Goal: Use online tool/utility: Utilize a website feature to perform a specific function

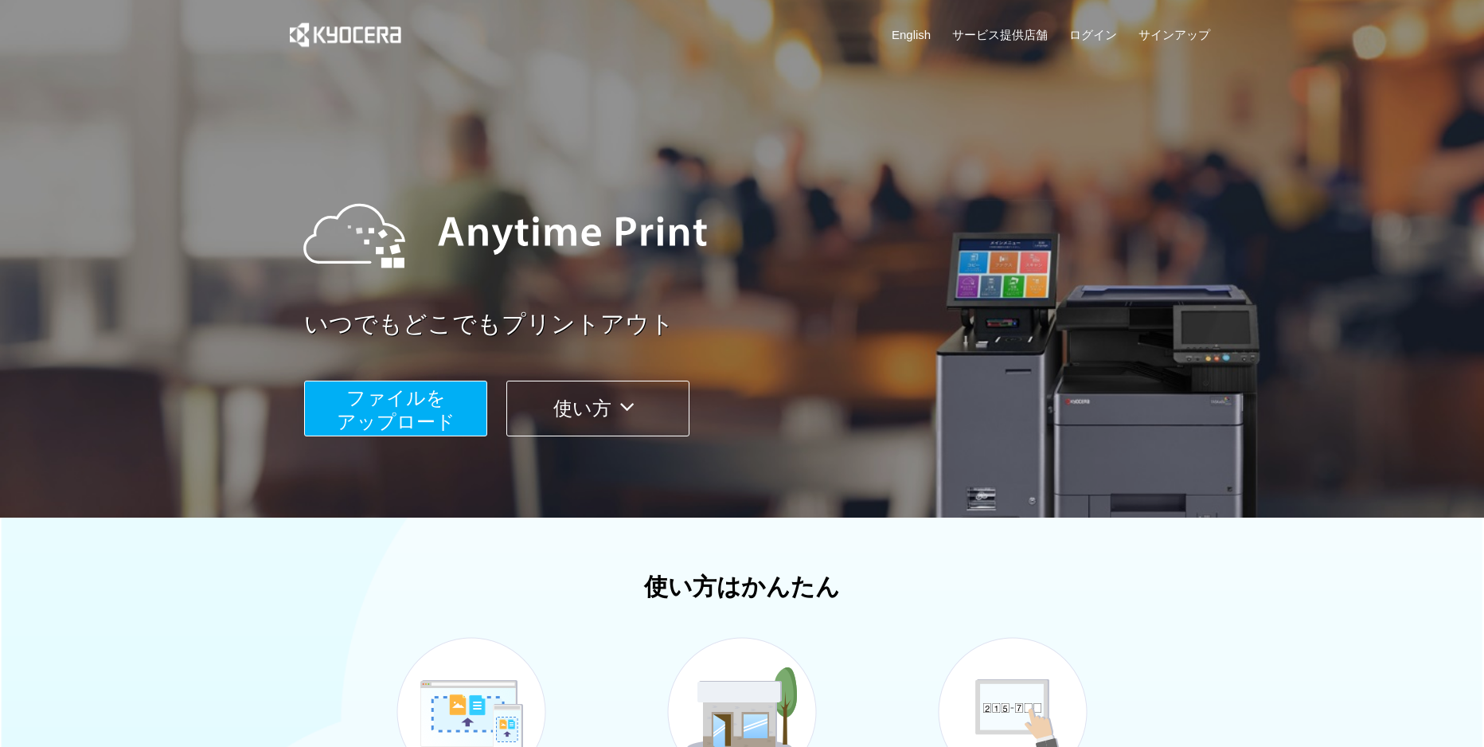
click at [408, 420] on span "ファイルを ​​アップロード" at bounding box center [396, 409] width 119 height 45
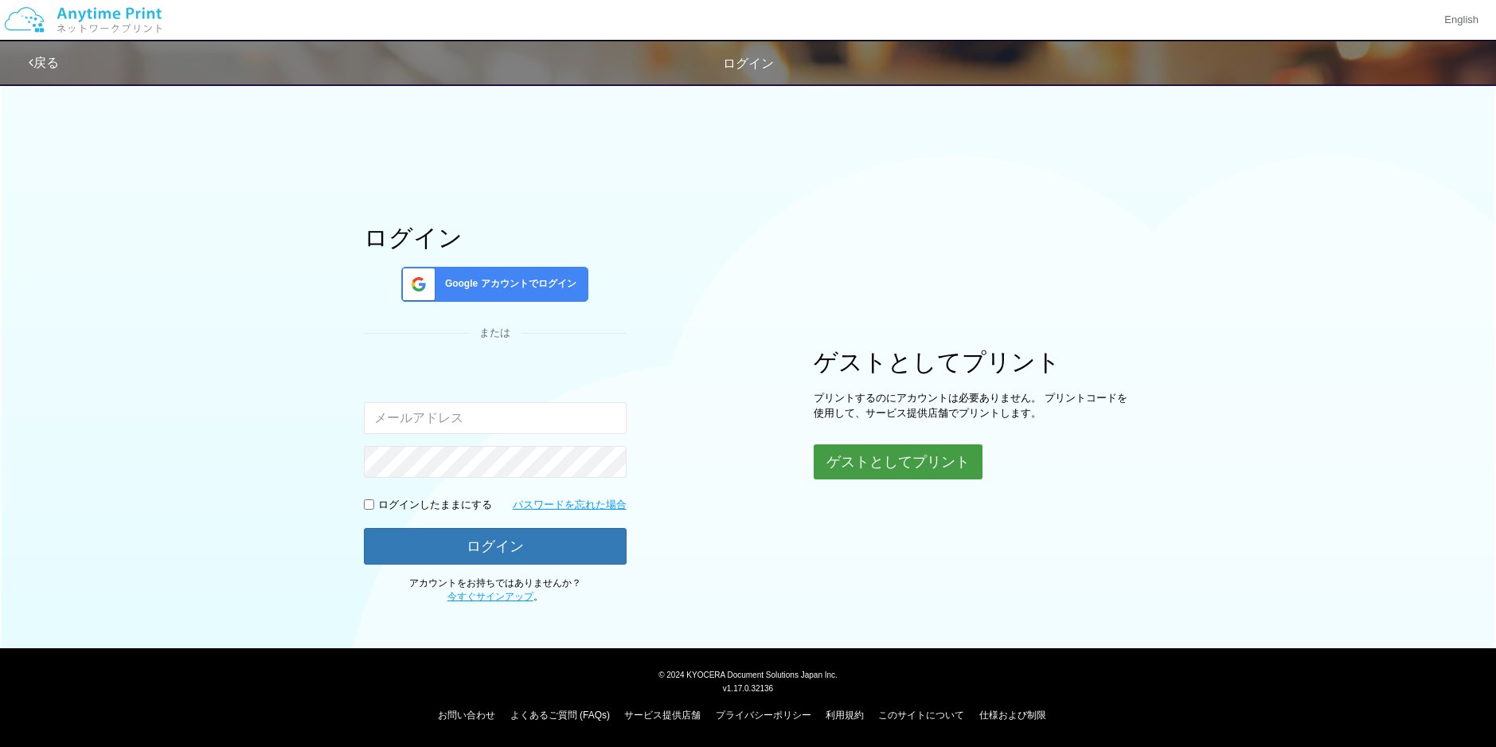
click at [917, 461] on button "ゲストとしてプリント" at bounding box center [898, 461] width 169 height 35
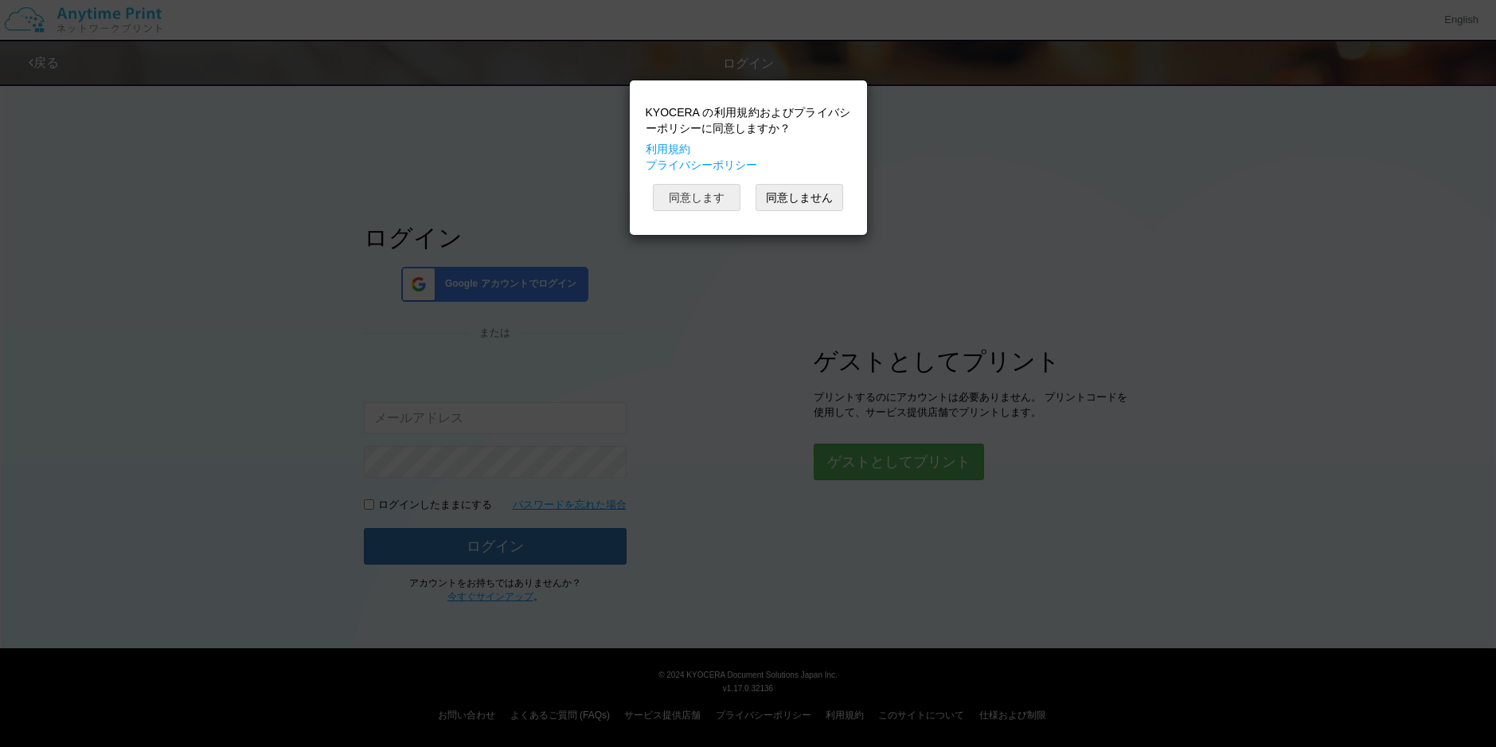
click at [696, 201] on button "同意します" at bounding box center [697, 197] width 88 height 27
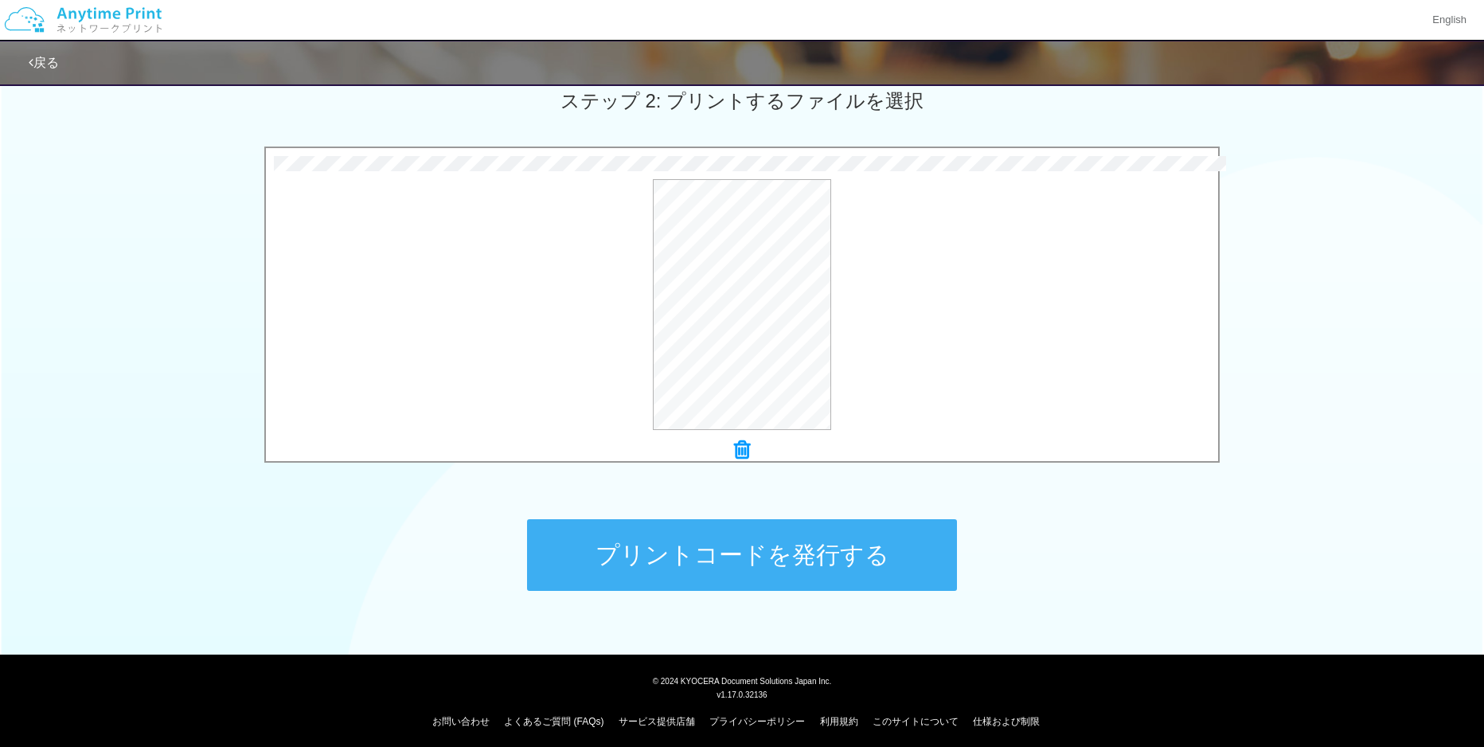
scroll to position [464, 0]
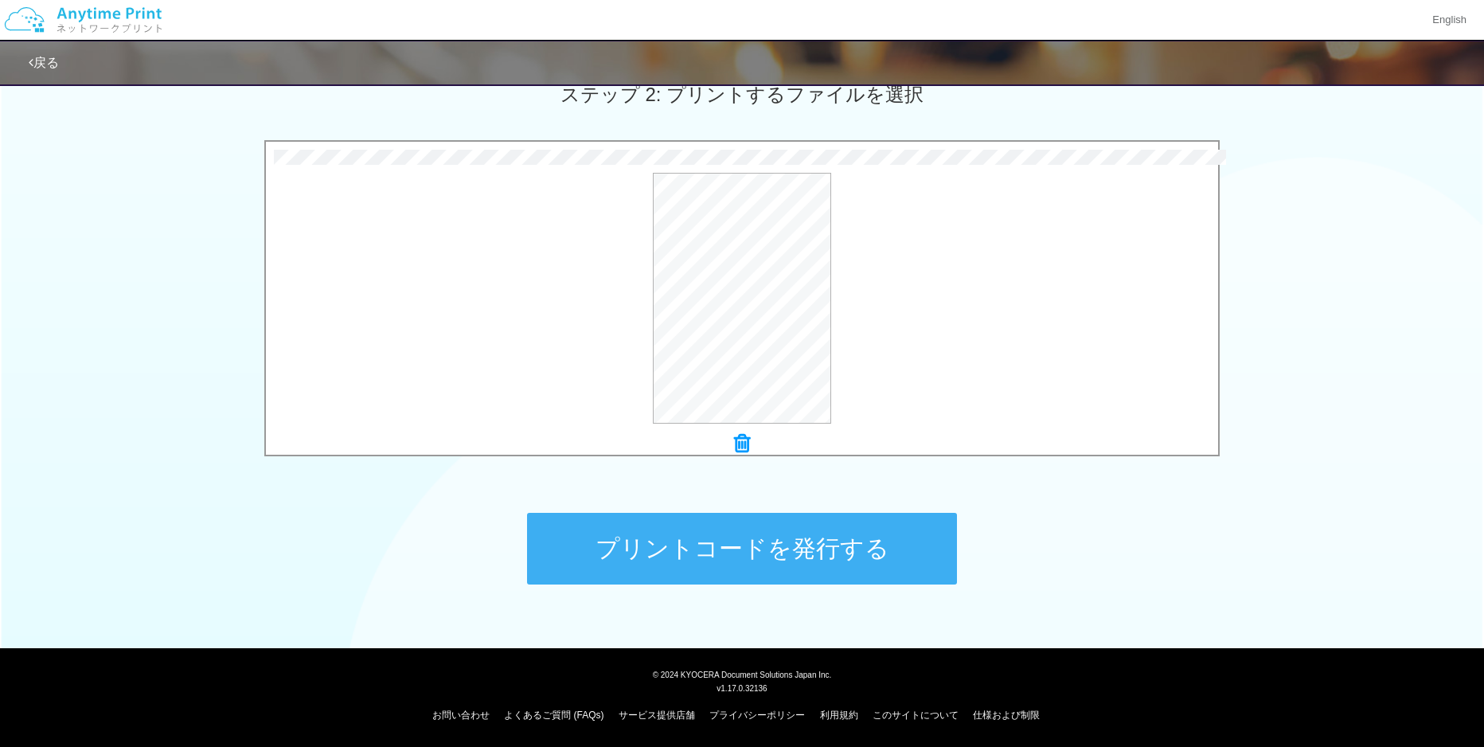
click at [709, 552] on button "プリントコードを発行する" at bounding box center [742, 549] width 430 height 72
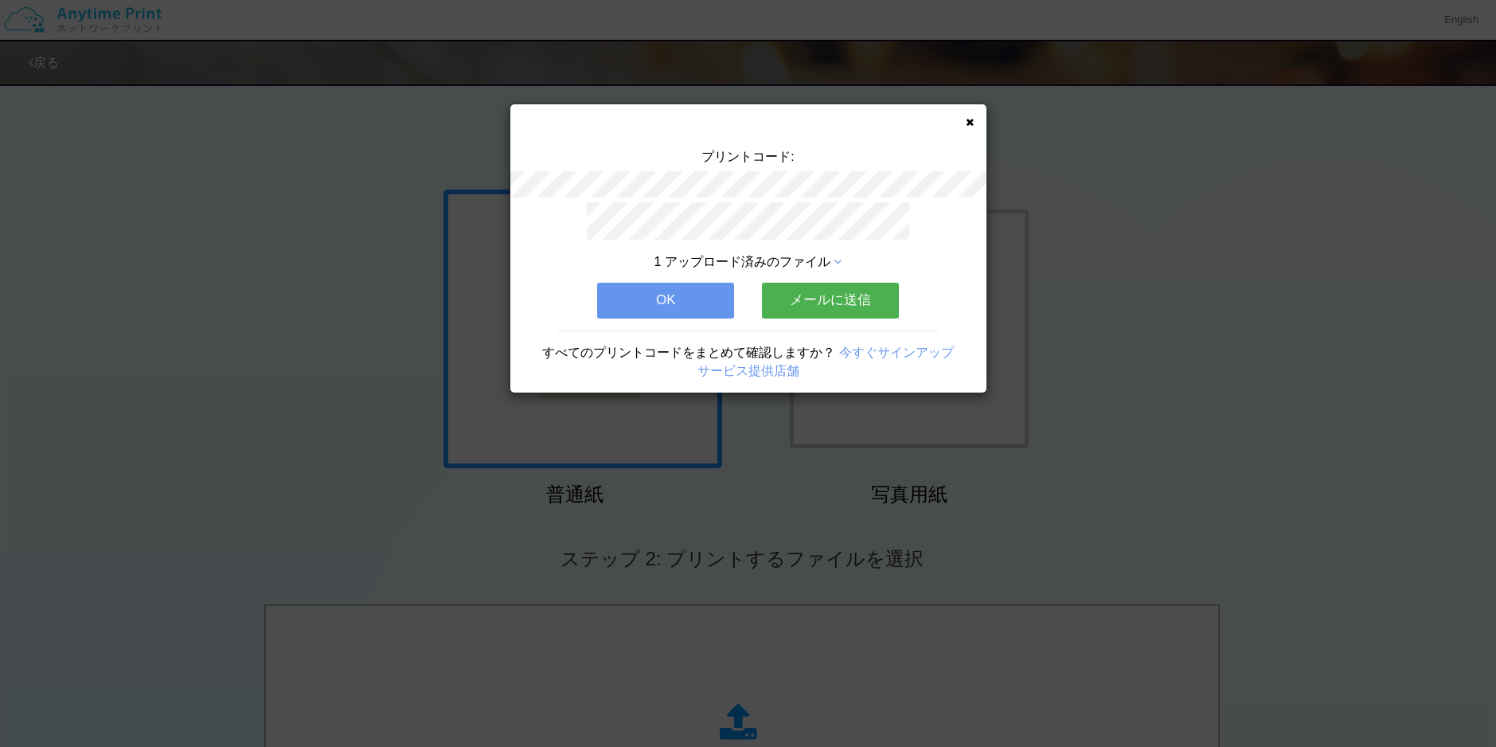
click at [686, 303] on button "OK" at bounding box center [665, 300] width 137 height 35
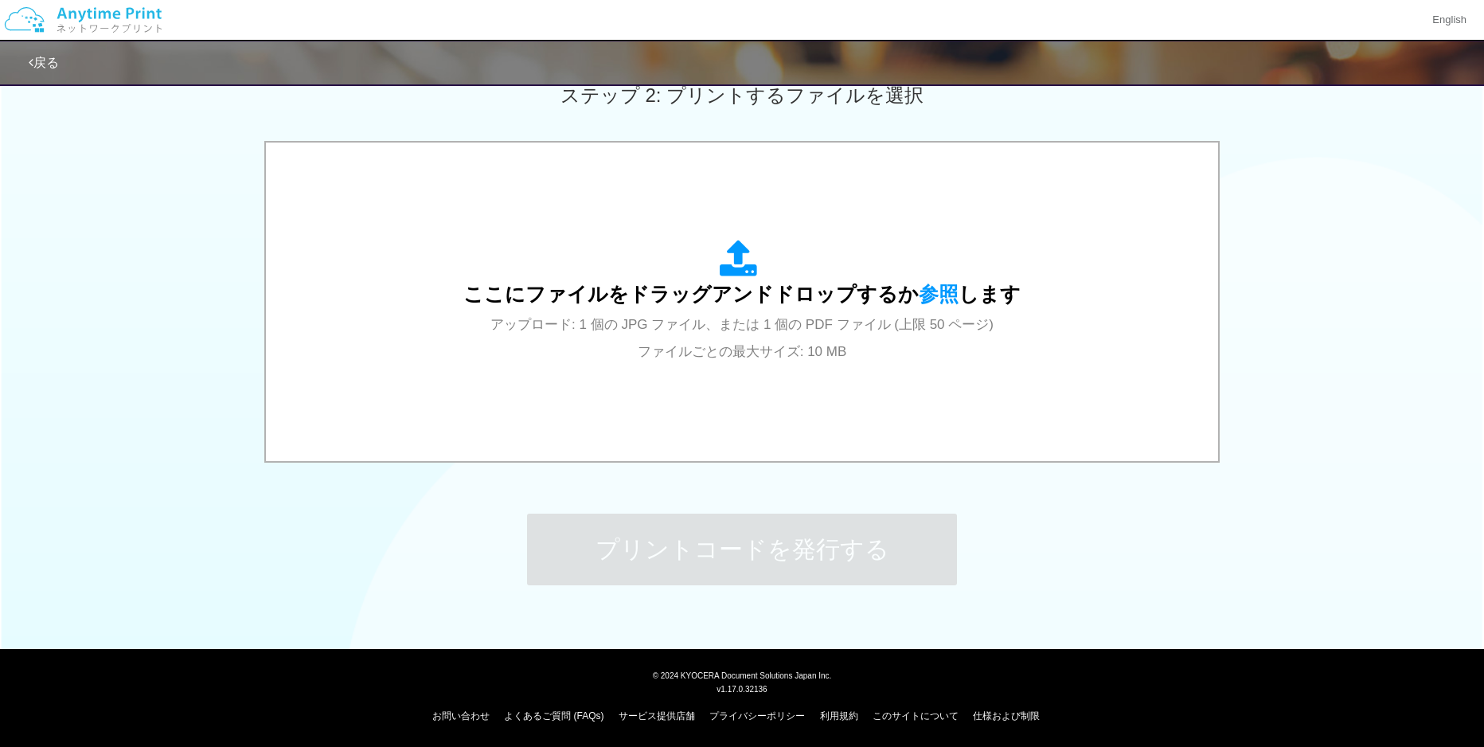
scroll to position [464, 0]
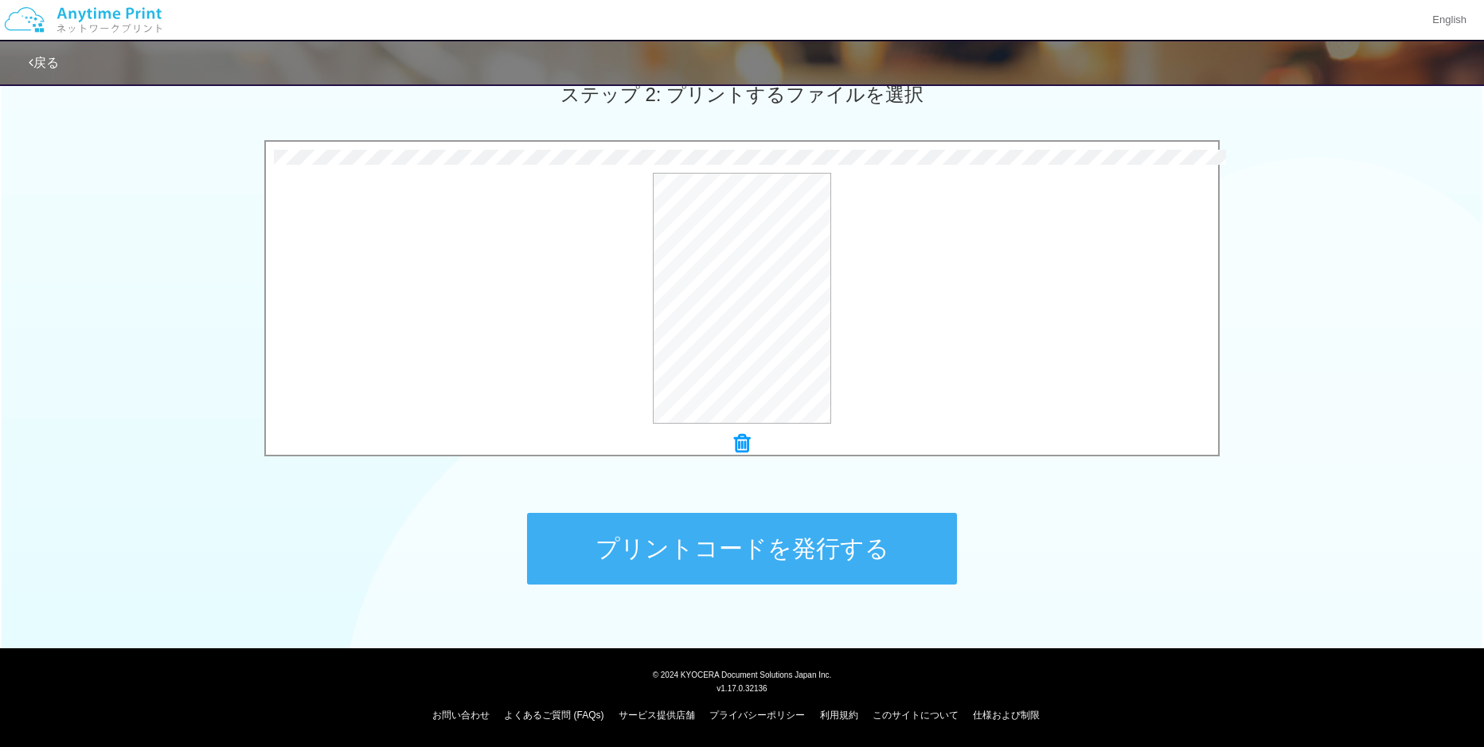
click at [741, 545] on button "プリントコードを発行する" at bounding box center [742, 549] width 430 height 72
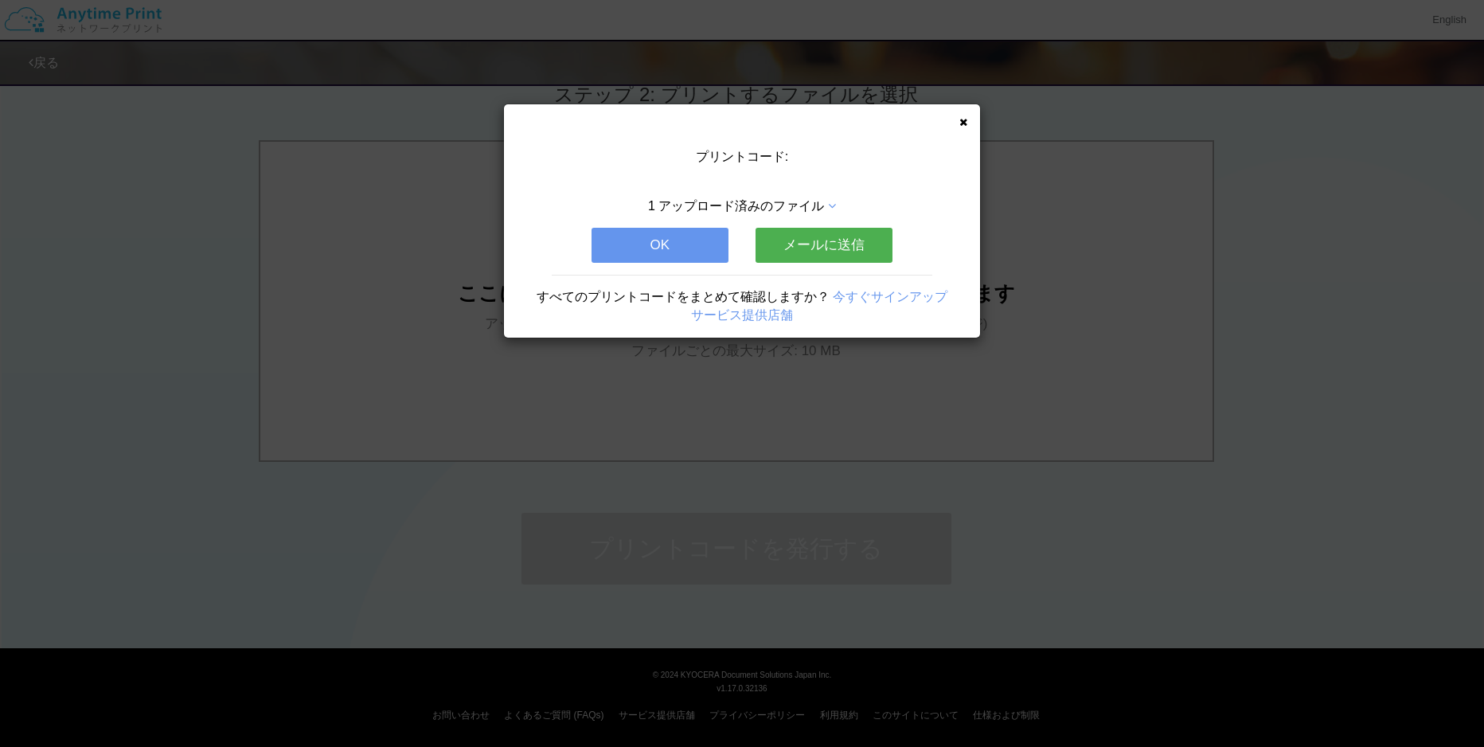
scroll to position [0, 0]
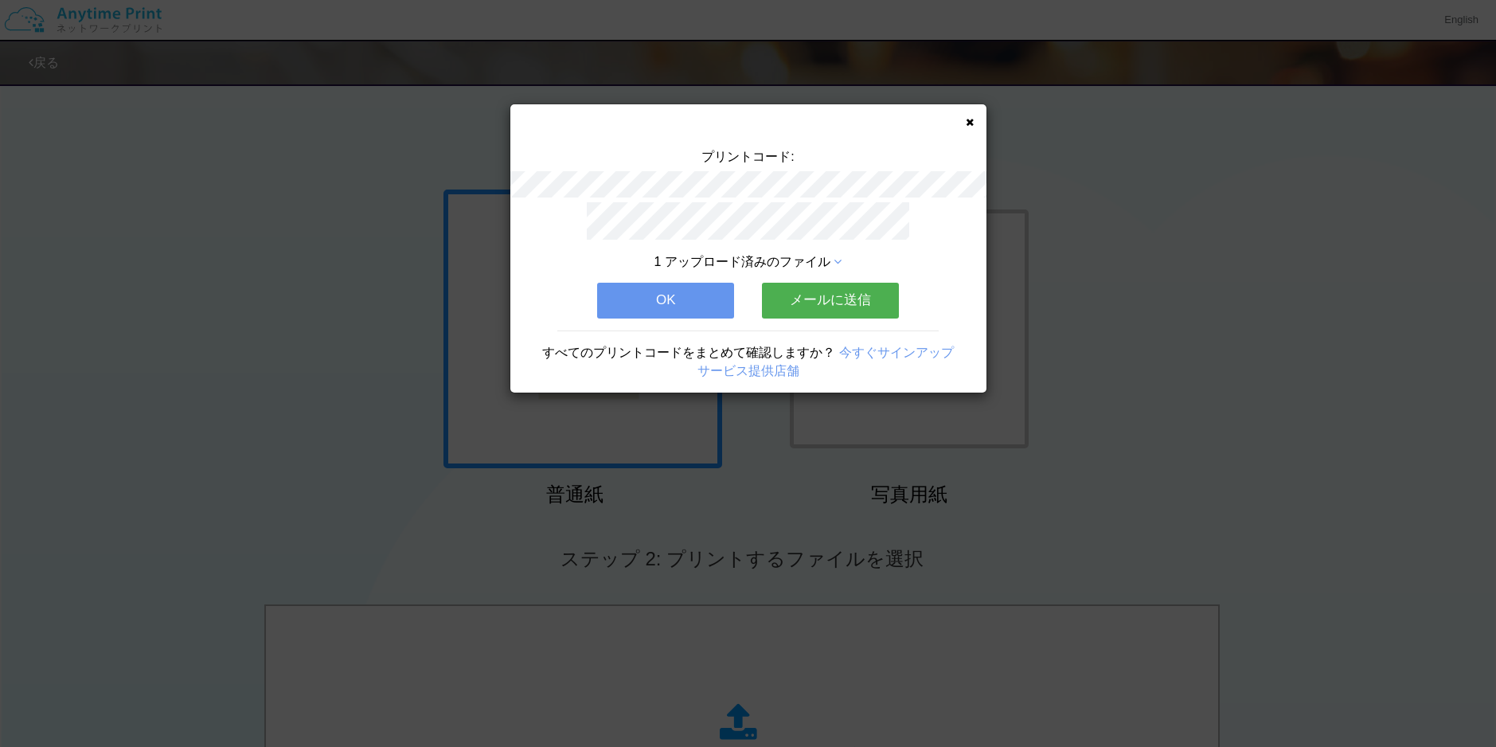
click at [685, 306] on button "OK" at bounding box center [665, 300] width 137 height 35
